Goal: Task Accomplishment & Management: Use online tool/utility

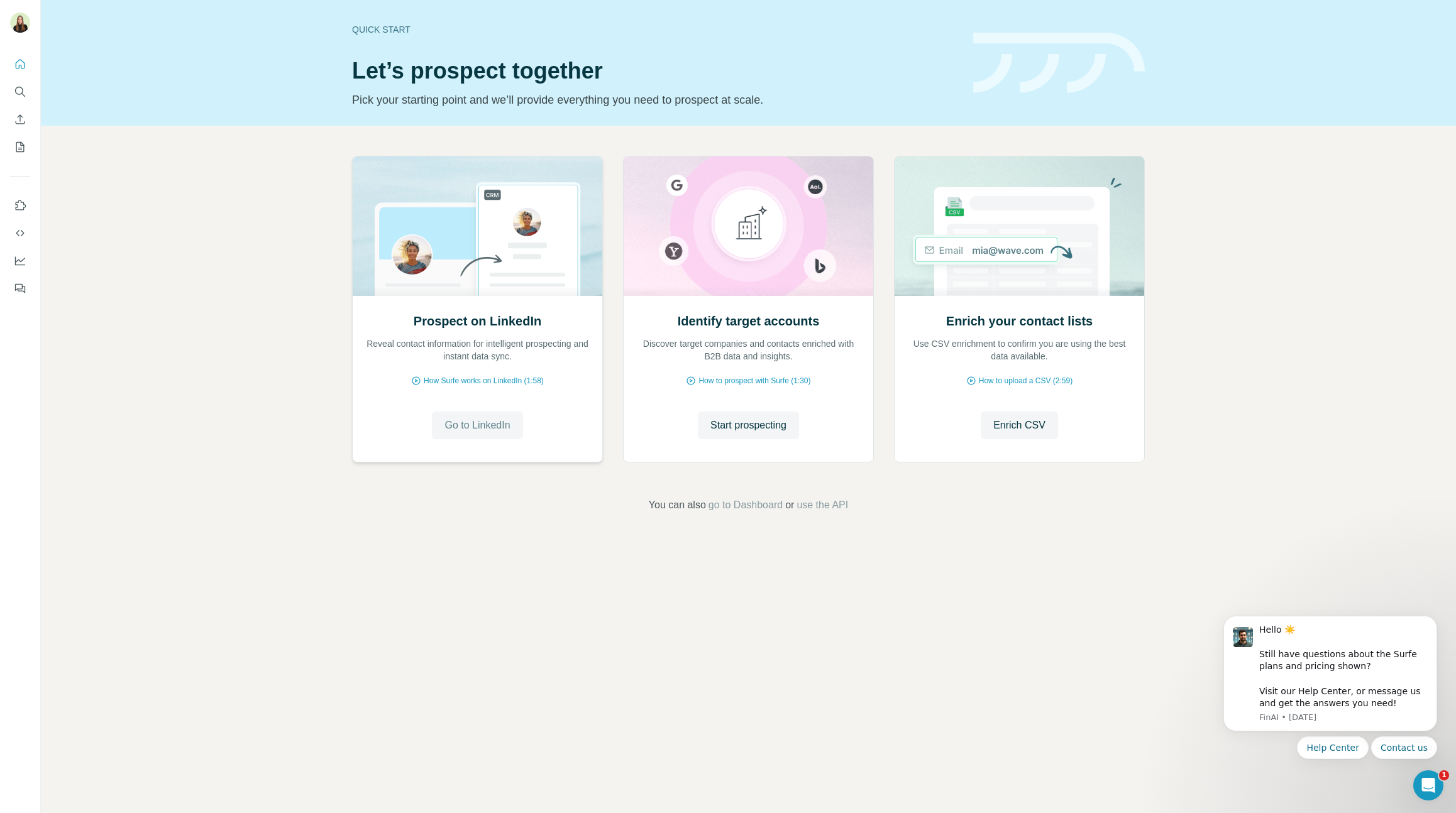
click at [490, 431] on span "Go to LinkedIn" at bounding box center [477, 426] width 65 height 15
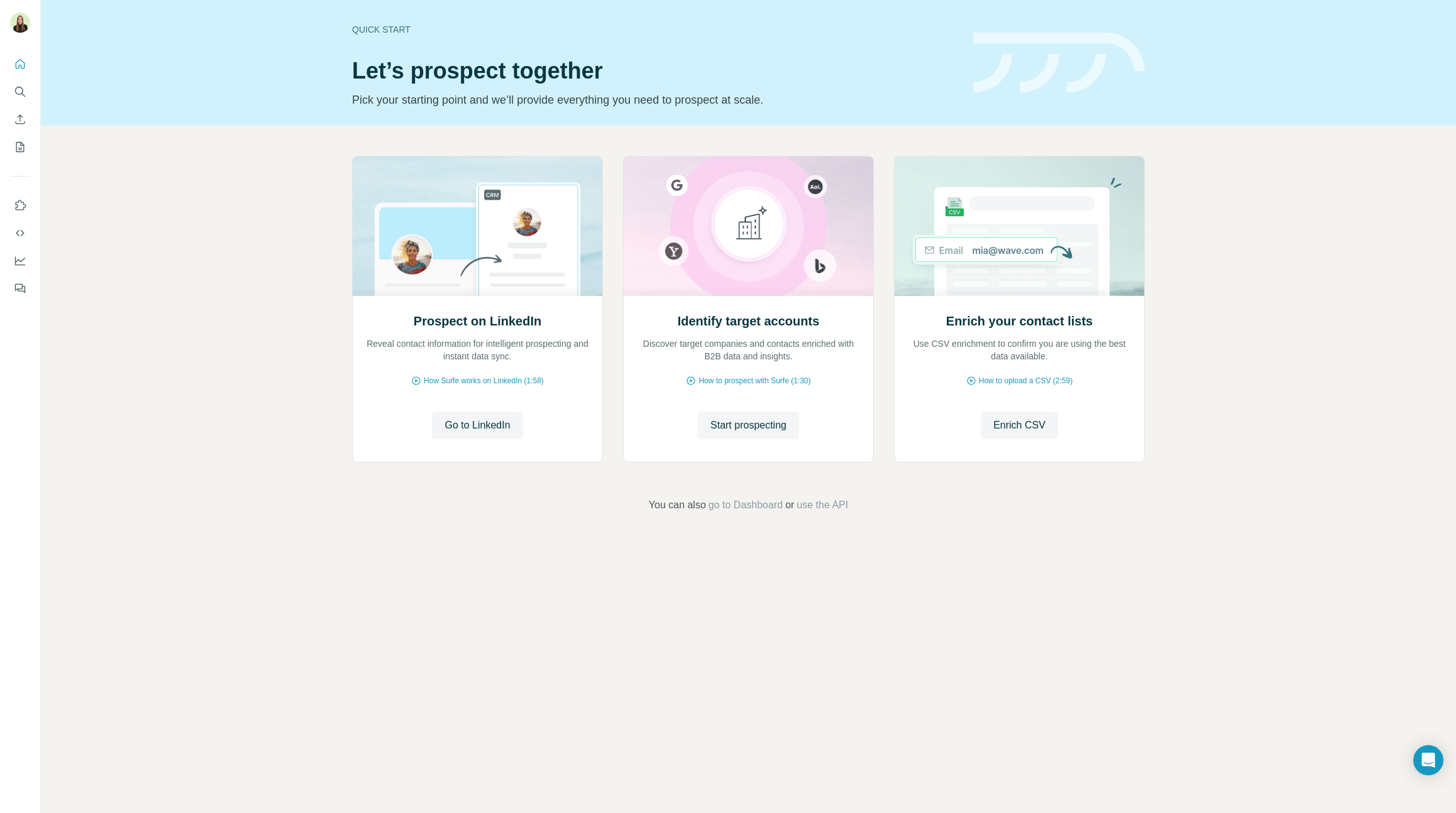
click at [483, 475] on div "Prospect on LinkedIn Reveal contact information for intelligent prospecting and…" at bounding box center [748, 334] width 1415 height 417
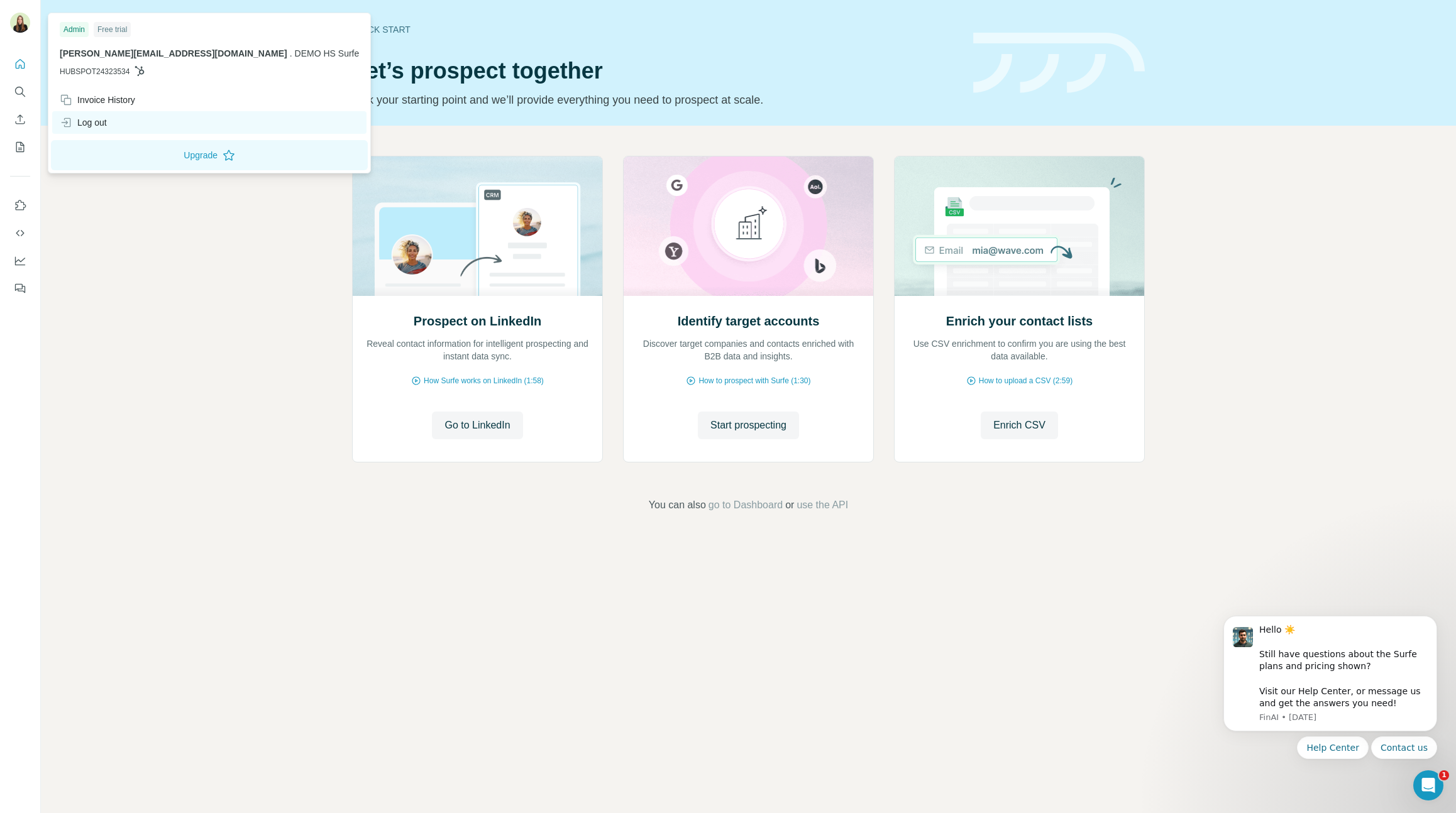
click at [120, 120] on div "Log out" at bounding box center [209, 122] width 314 height 22
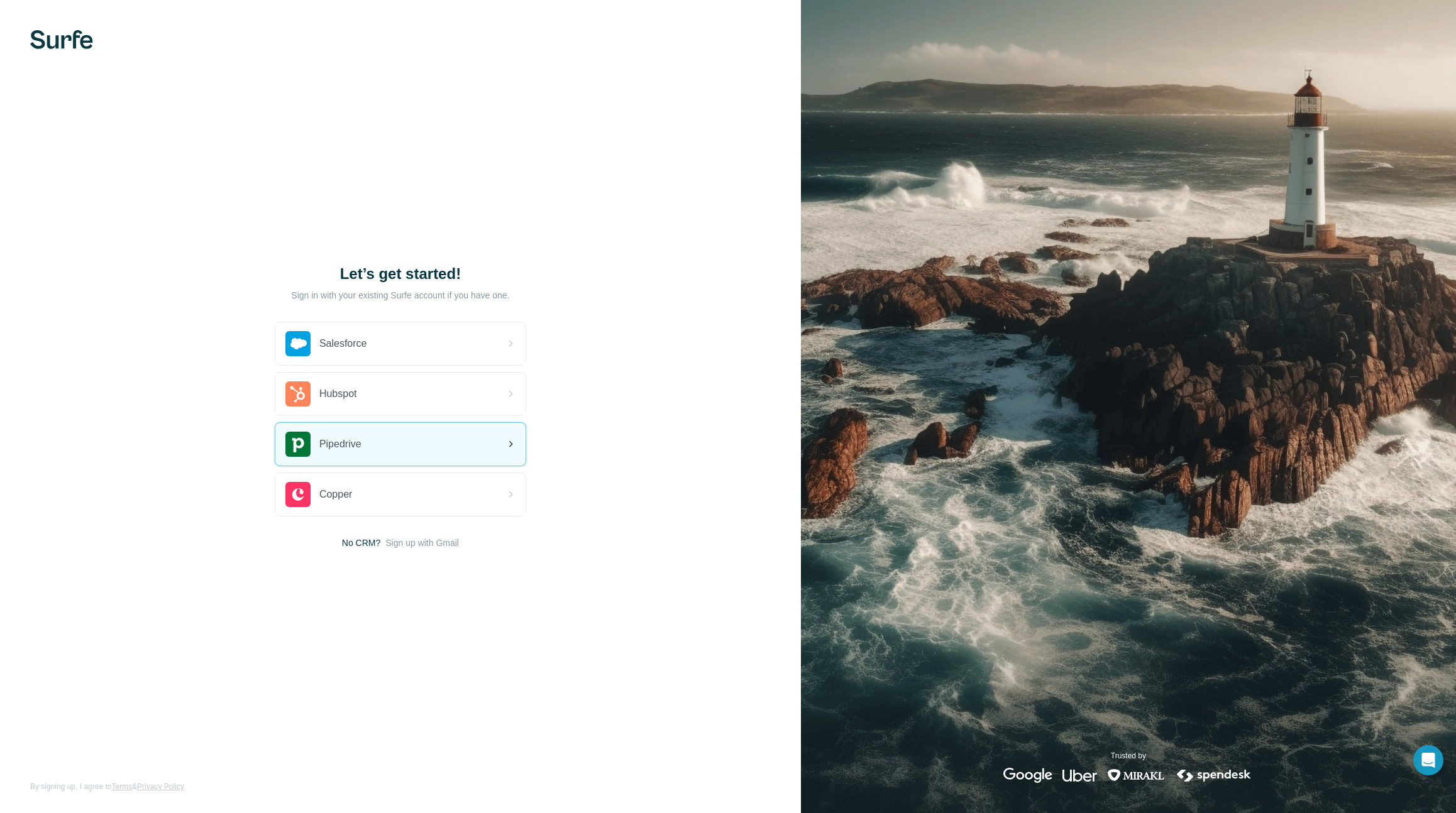
click at [385, 455] on div "Pipedrive" at bounding box center [400, 444] width 250 height 43
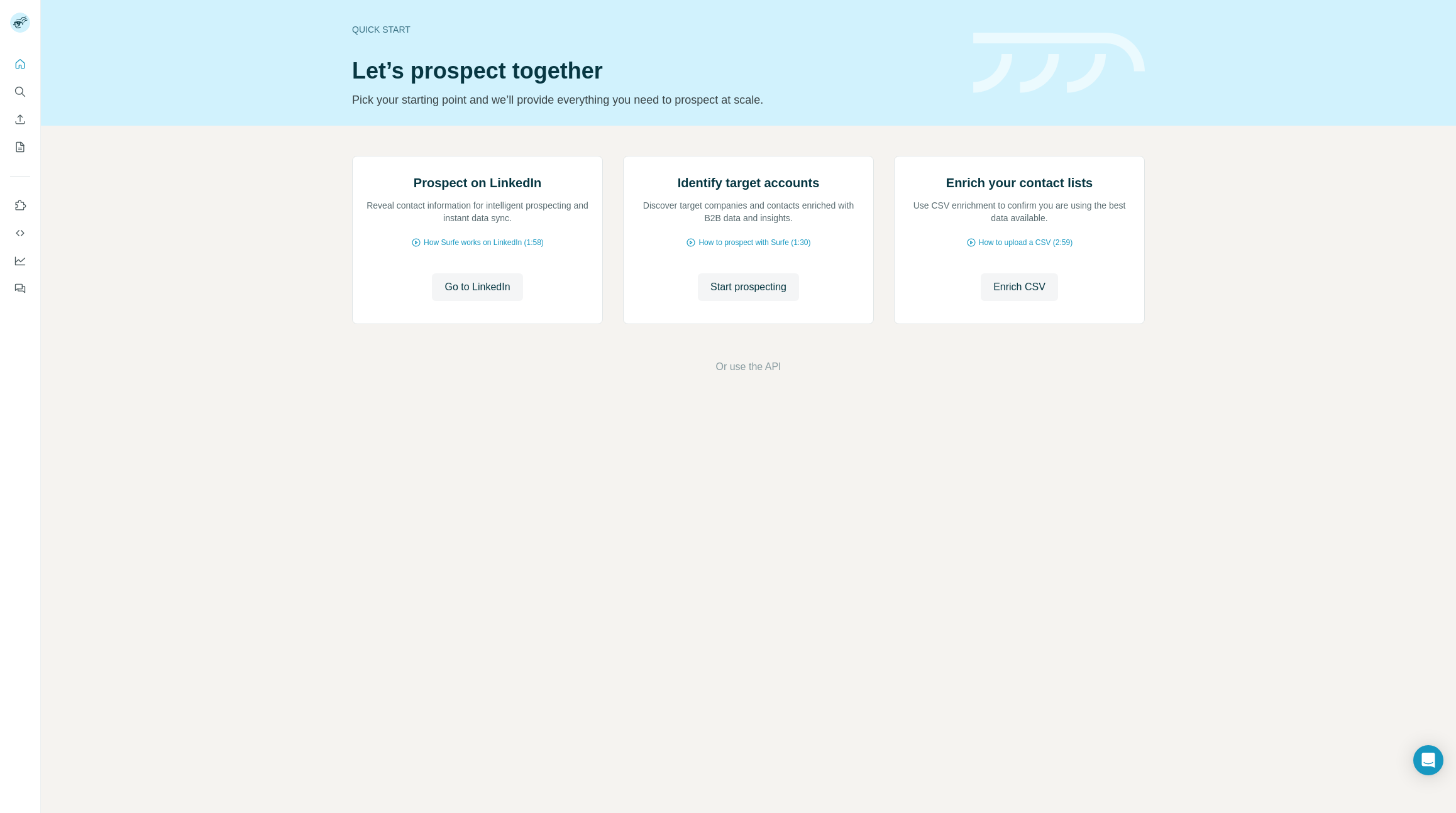
click at [511, 374] on footer "Or use the API" at bounding box center [748, 367] width 1345 height 15
click at [477, 294] on span "Go to LinkedIn" at bounding box center [477, 287] width 65 height 15
click at [17, 67] on icon "Quick start" at bounding box center [20, 64] width 13 height 13
click at [16, 142] on icon "My lists" at bounding box center [20, 147] width 13 height 13
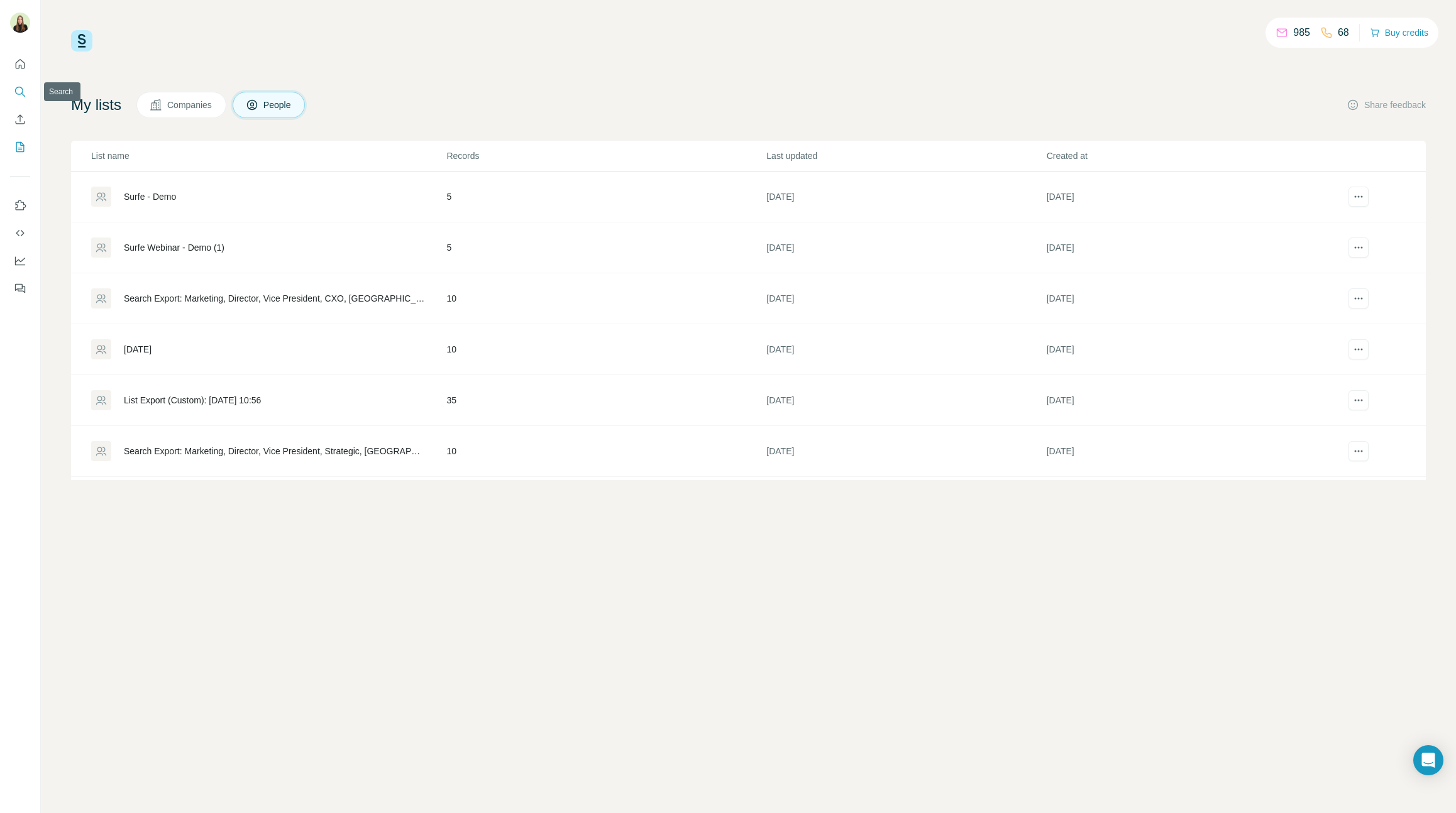
click at [24, 91] on icon "Search" at bounding box center [20, 92] width 13 height 13
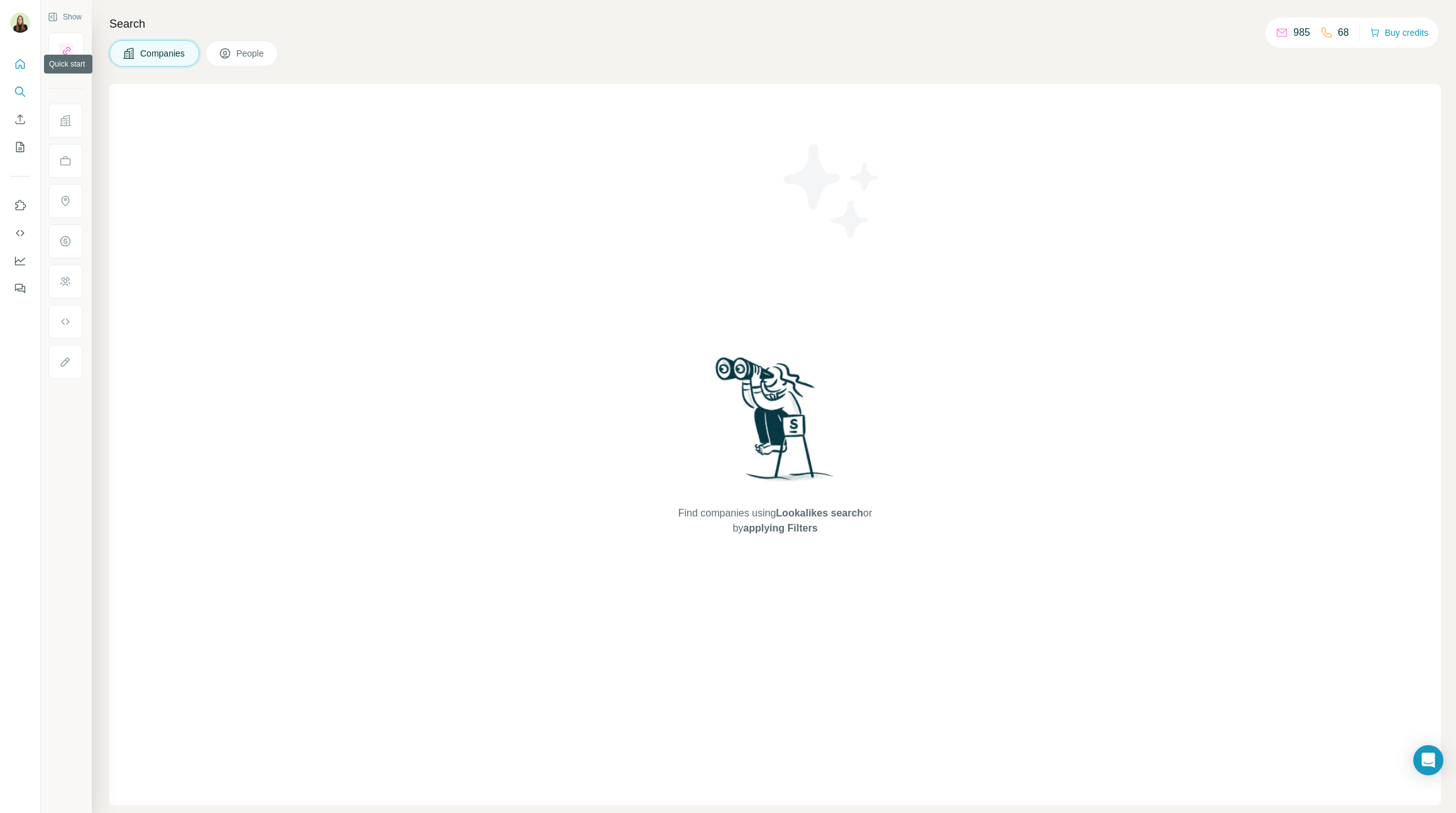
click at [22, 61] on icon "Quick start" at bounding box center [20, 64] width 13 height 13
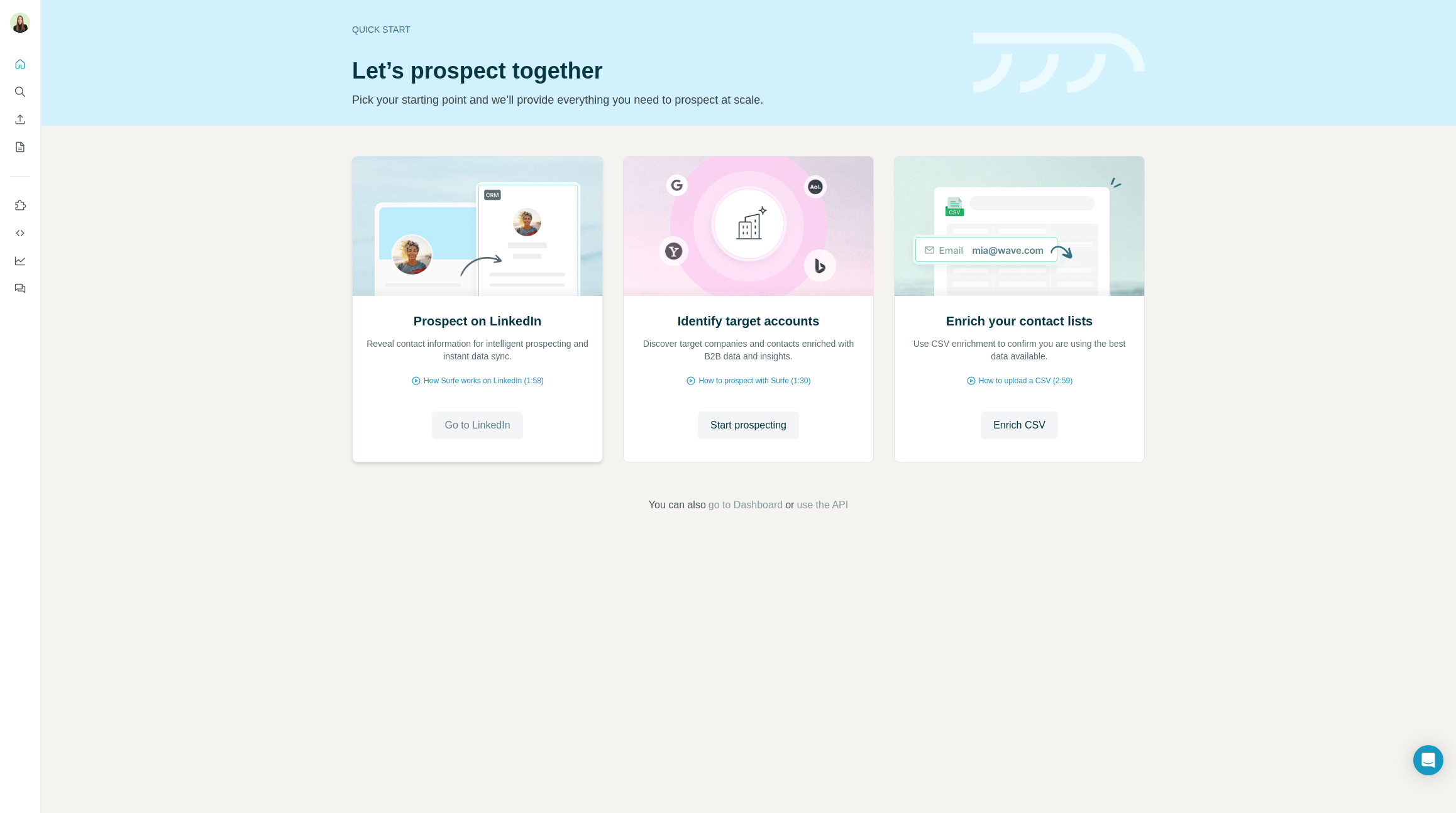
click at [470, 425] on span "Go to LinkedIn" at bounding box center [477, 426] width 65 height 15
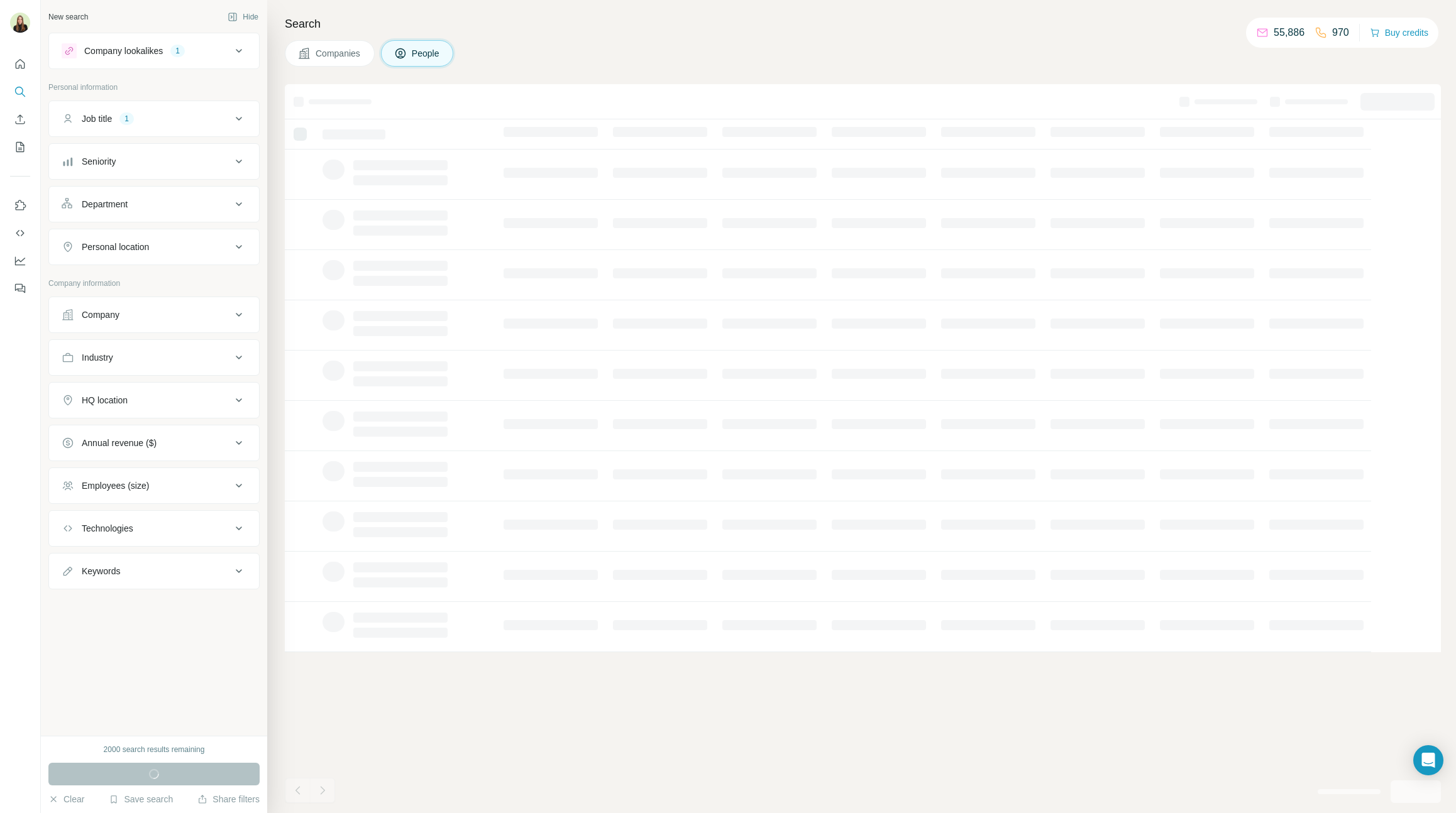
click at [225, 121] on div "Job title 1" at bounding box center [146, 119] width 170 height 13
